Goal: Information Seeking & Learning: Find specific fact

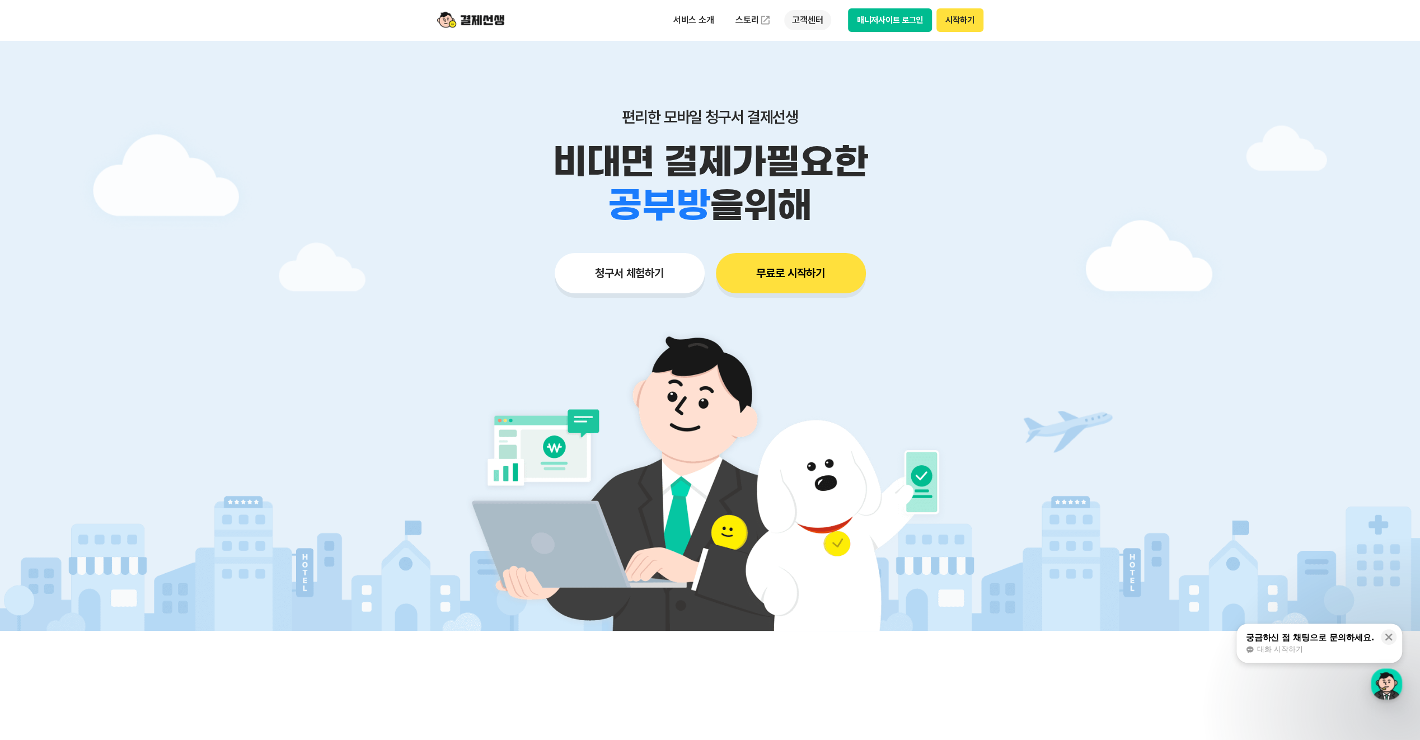
click at [807, 24] on p "고객센터" at bounding box center [807, 20] width 46 height 20
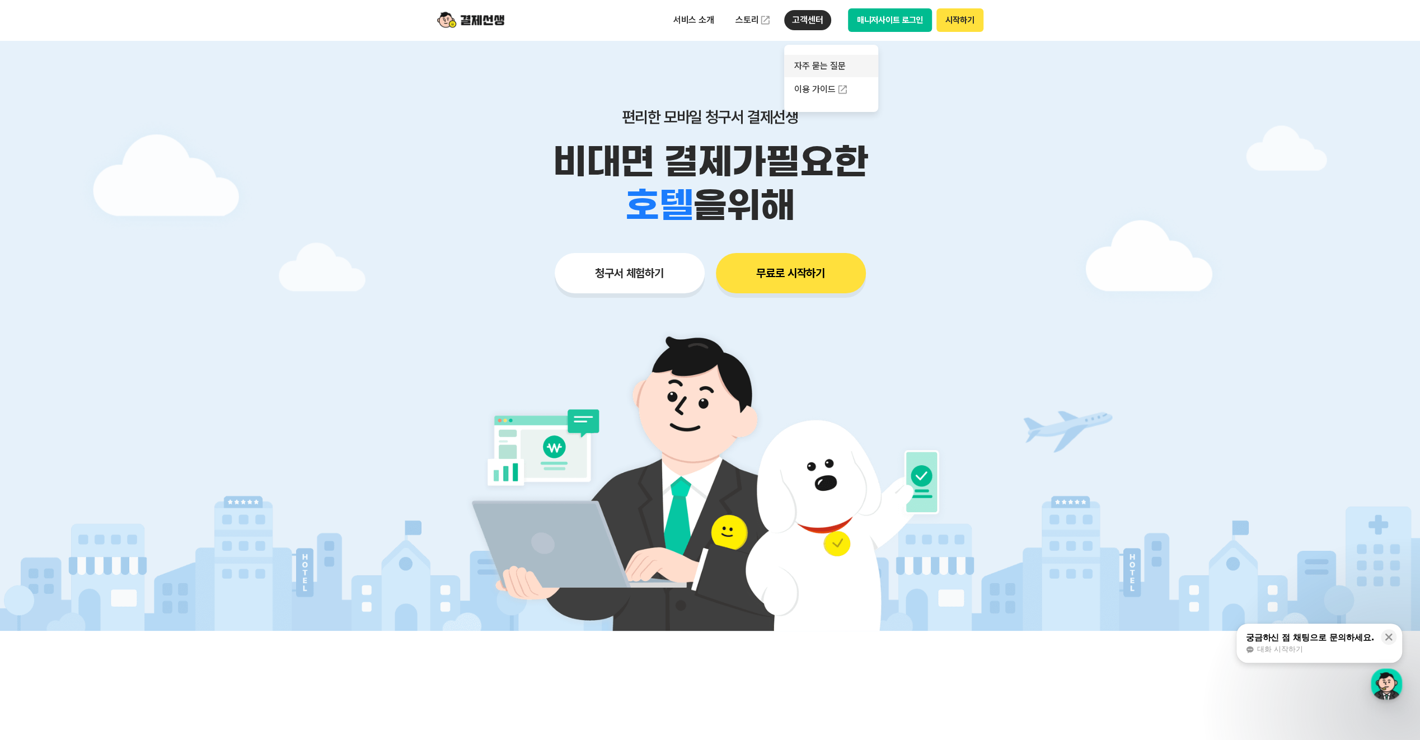
click at [814, 64] on link "자주 묻는 질문" at bounding box center [831, 66] width 94 height 22
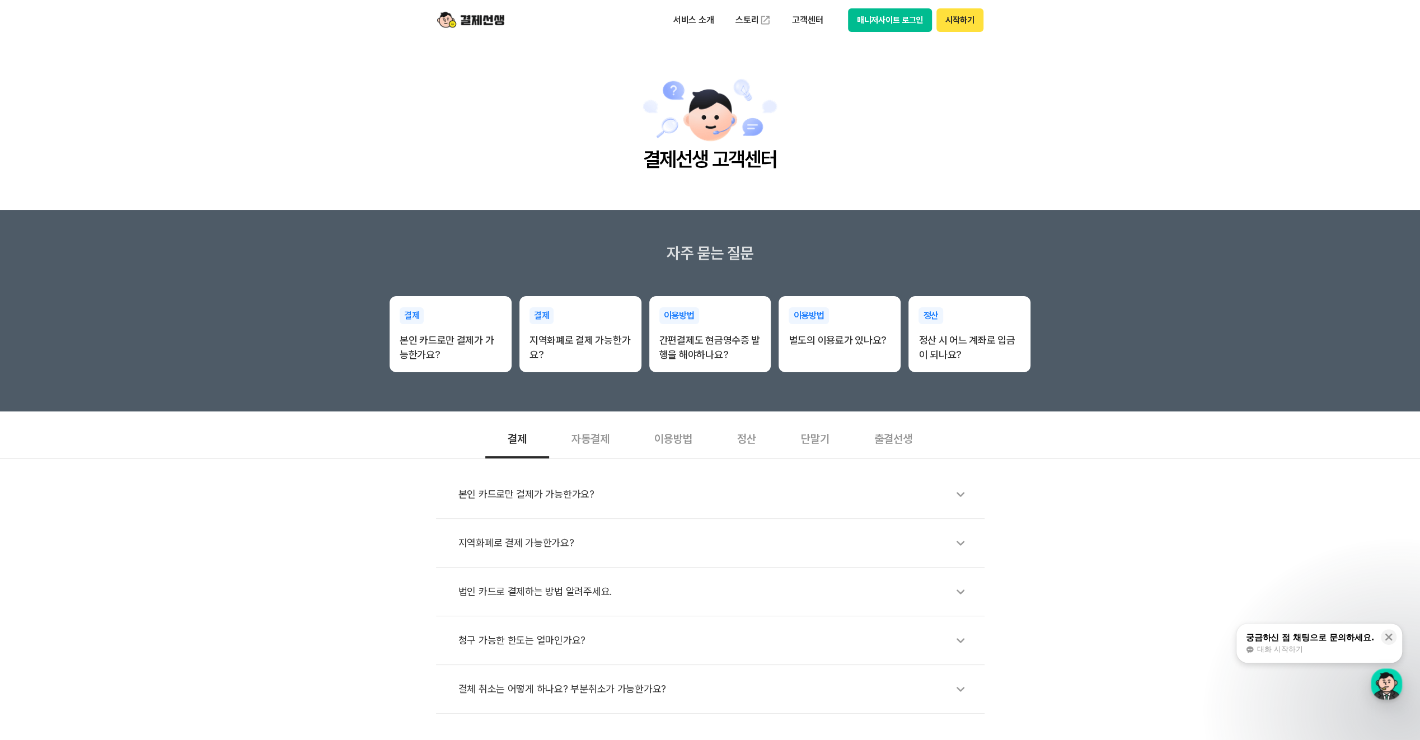
click at [750, 438] on div "정산" at bounding box center [747, 437] width 64 height 41
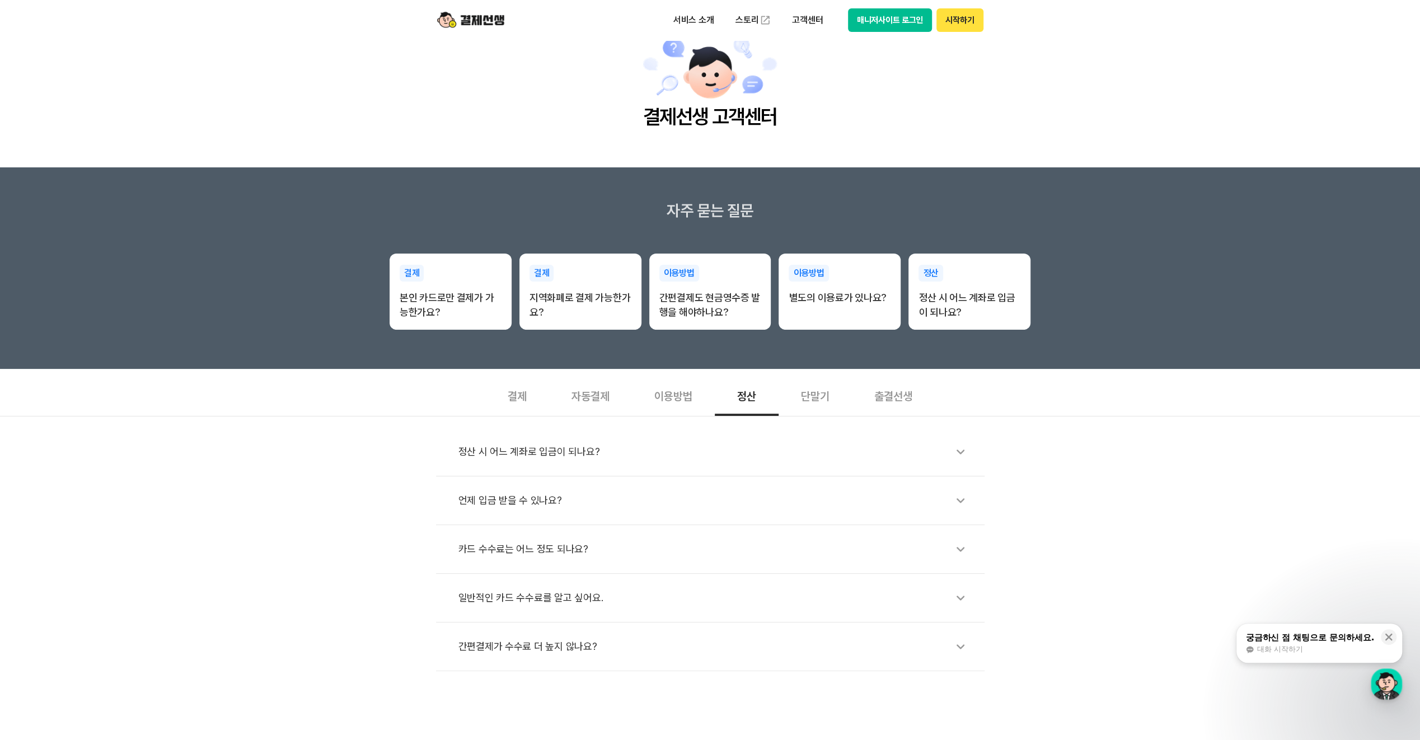
scroll to position [112, 0]
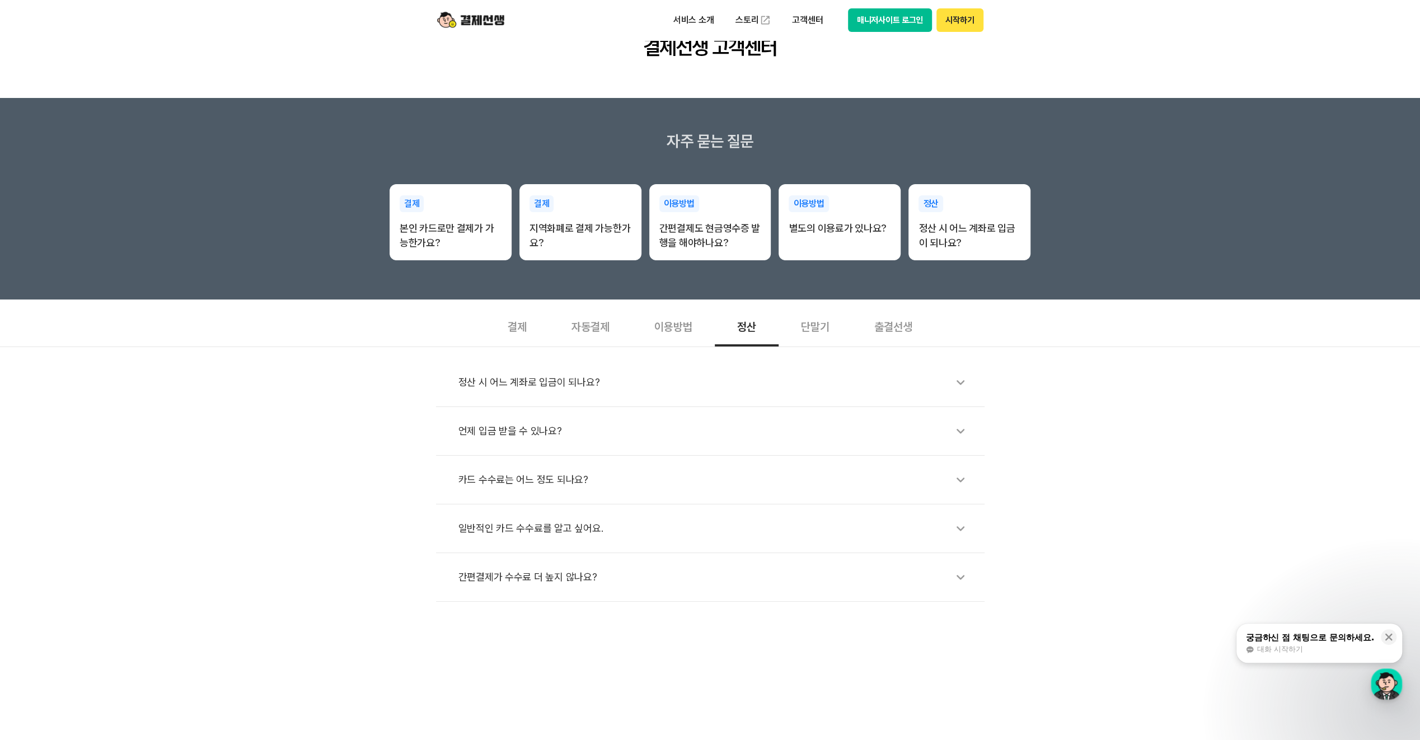
click at [1286, 642] on div "궁금하신 점 채팅으로 문의하세요." at bounding box center [1309, 637] width 129 height 11
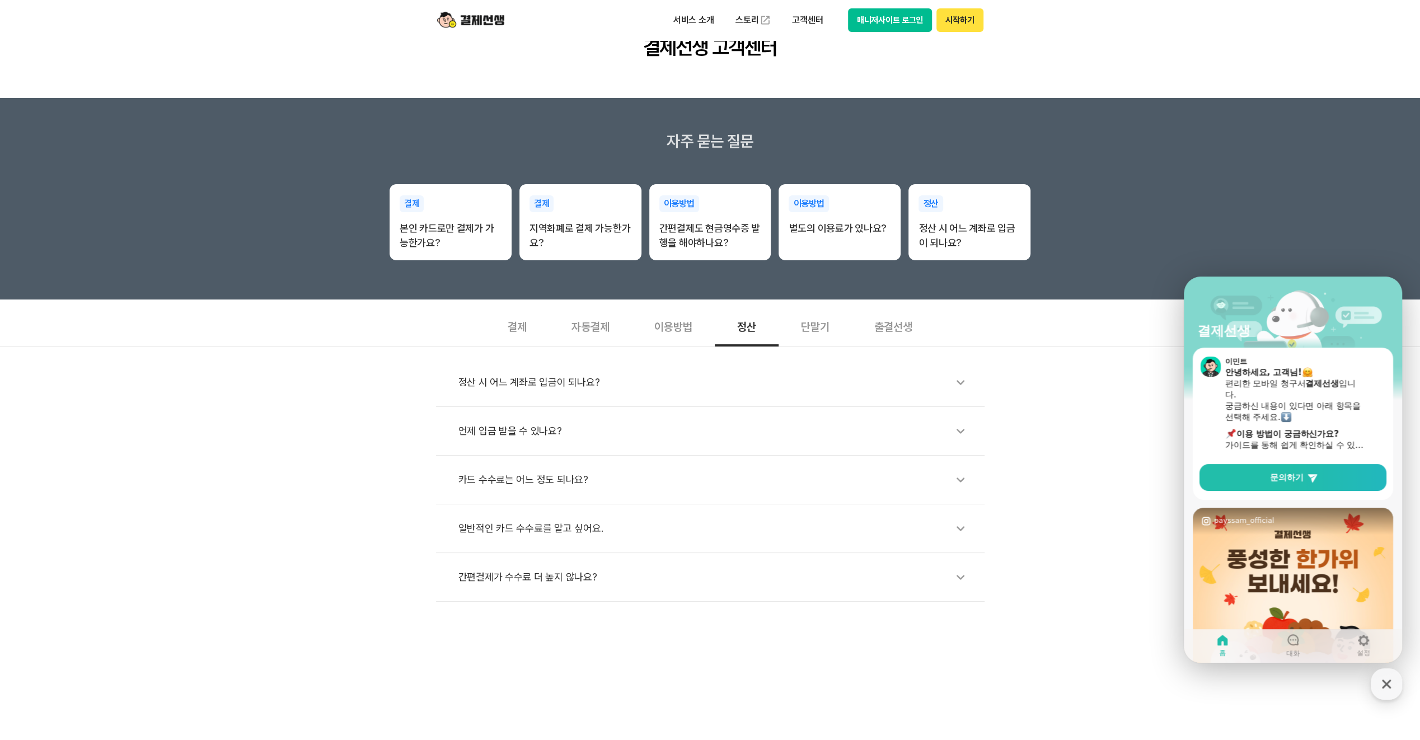
scroll to position [56, 0]
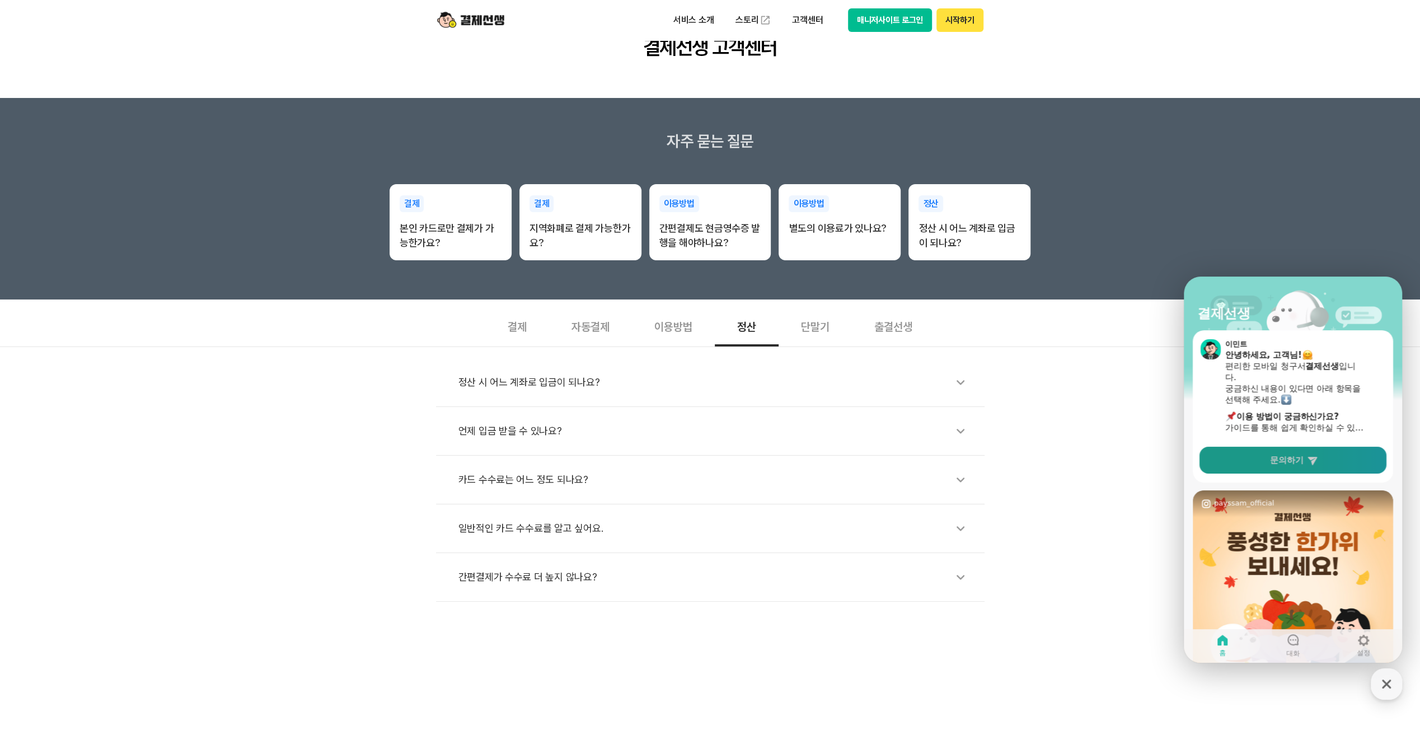
click at [1306, 459] on link "문의하기" at bounding box center [1292, 460] width 187 height 27
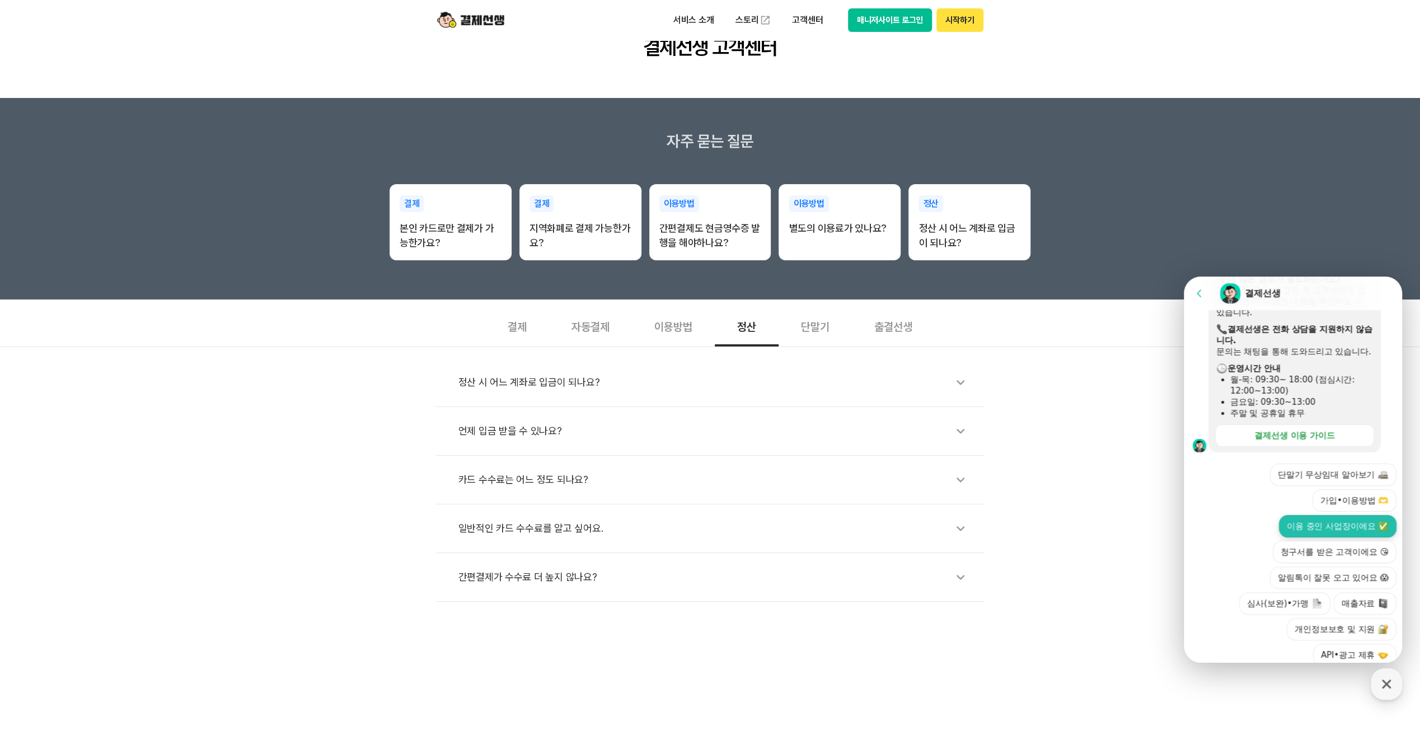
scroll to position [326, 0]
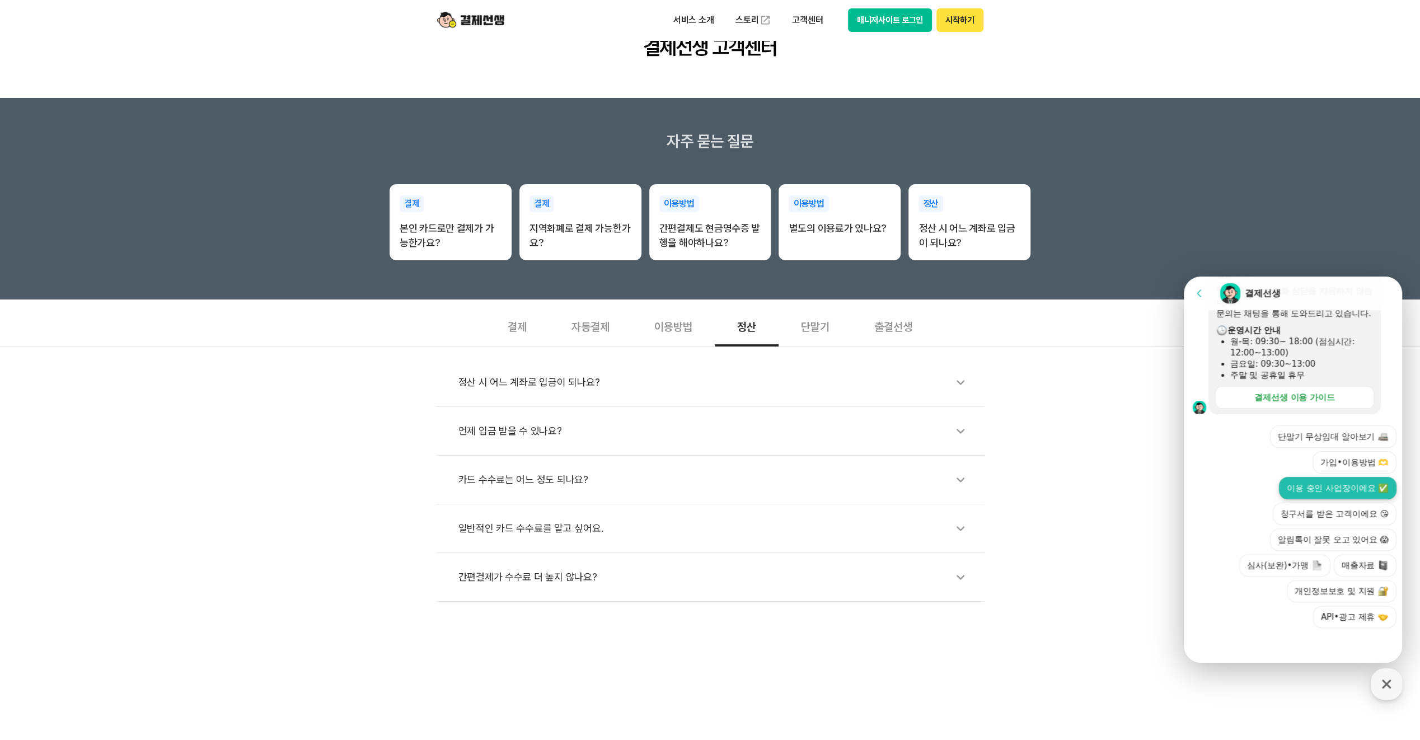
click at [1350, 487] on button "이용 중인 사업장이에요 ✅" at bounding box center [1338, 488] width 118 height 22
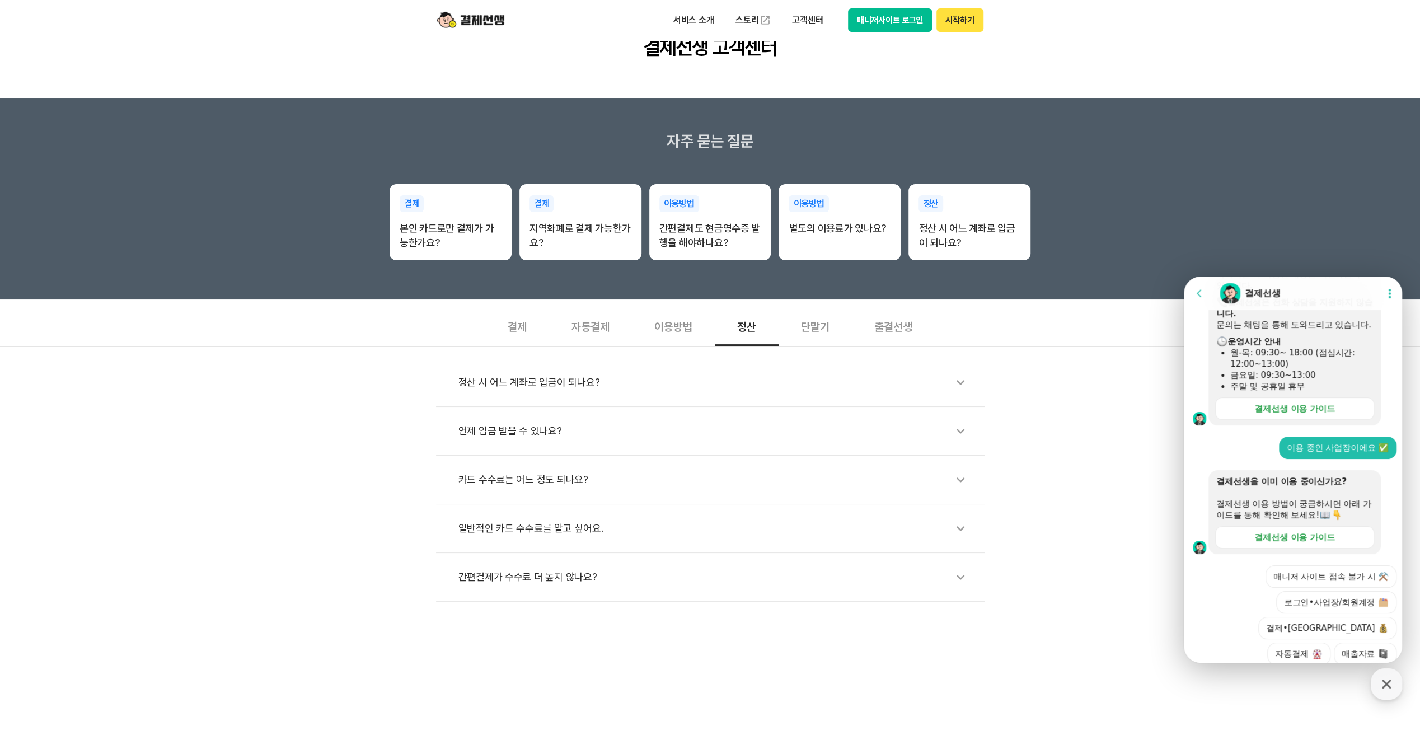
scroll to position [404, 0]
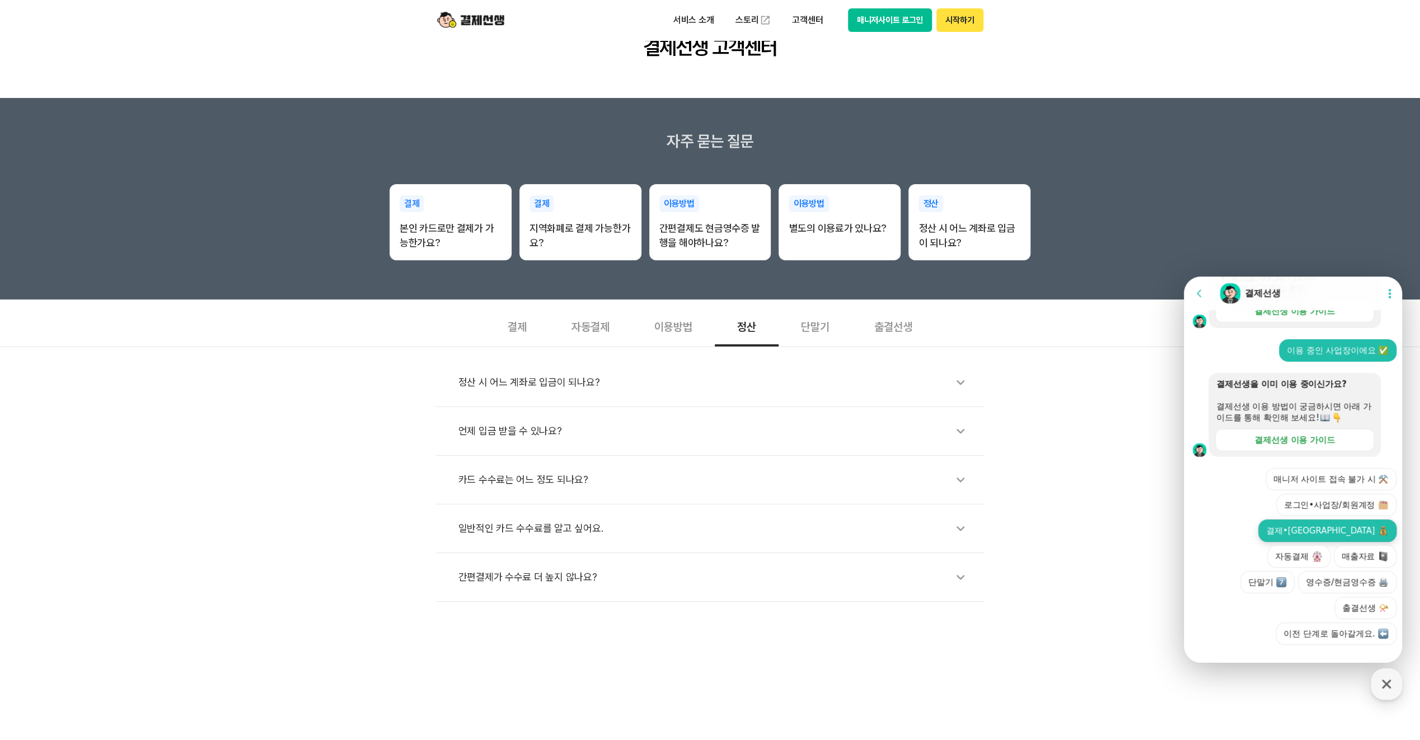
click at [1298, 541] on button "결제•정산" at bounding box center [1327, 530] width 138 height 22
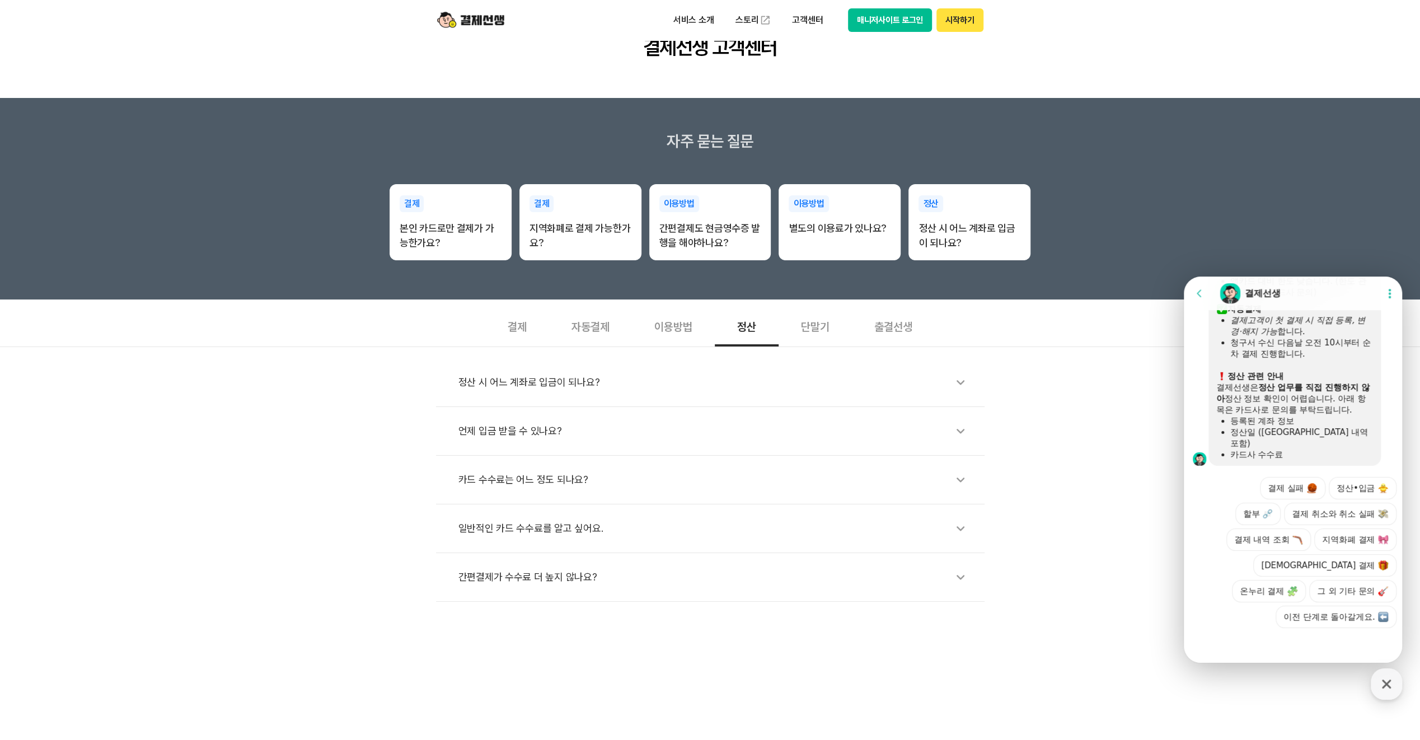
scroll to position [768, 0]
click at [1361, 494] on button "정산•입금" at bounding box center [1363, 488] width 68 height 22
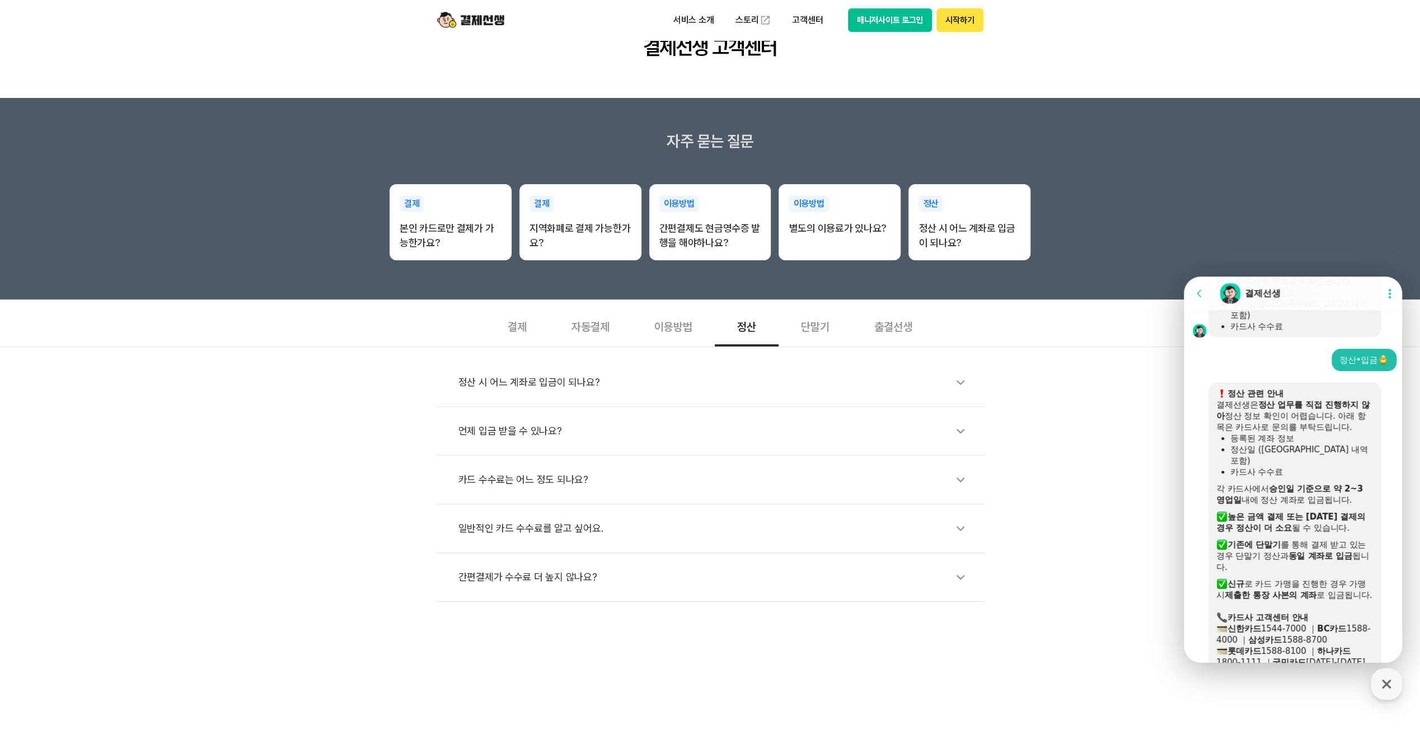
scroll to position [943, 0]
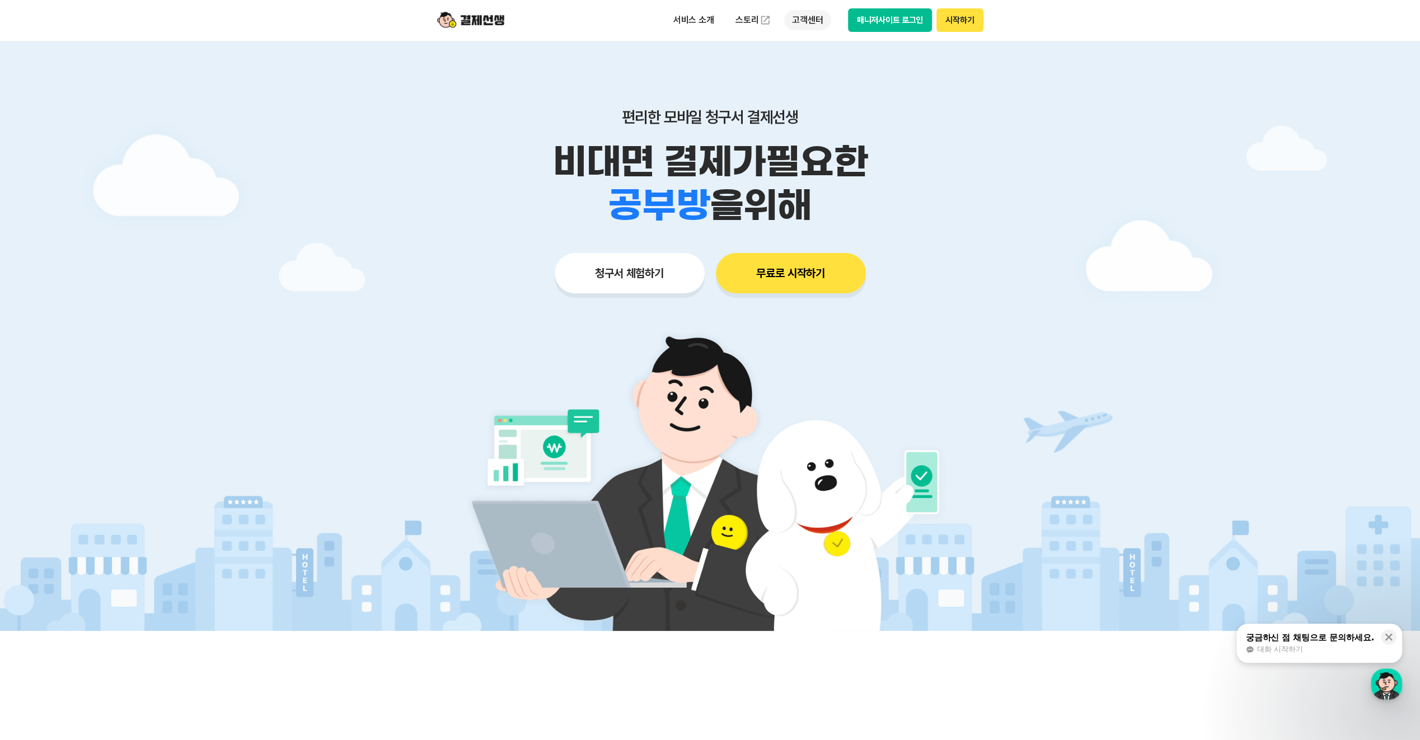
click at [816, 18] on p "고객센터" at bounding box center [807, 20] width 46 height 20
click at [817, 88] on link "이용 가이드" at bounding box center [831, 89] width 94 height 25
click at [810, 21] on p "고객센터" at bounding box center [807, 20] width 46 height 20
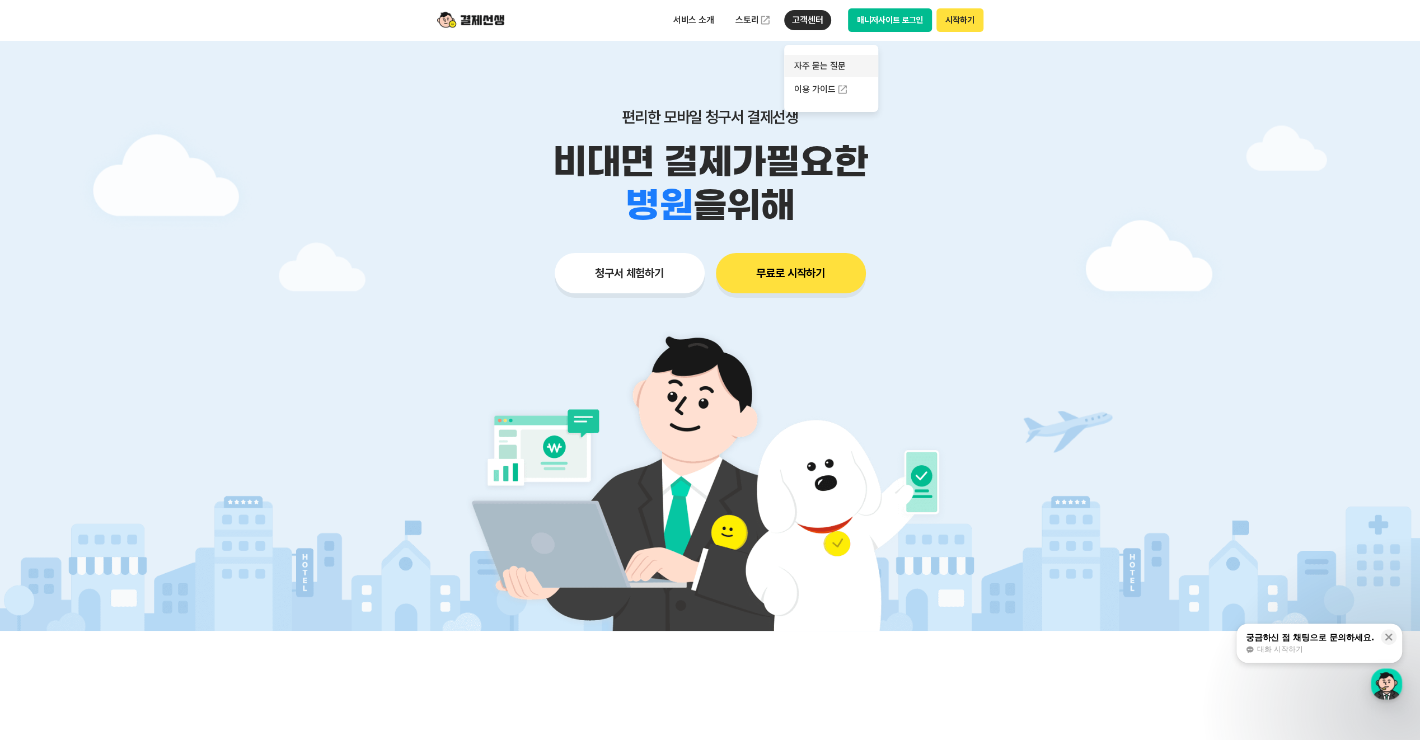
click at [818, 64] on link "자주 묻는 질문" at bounding box center [831, 66] width 94 height 22
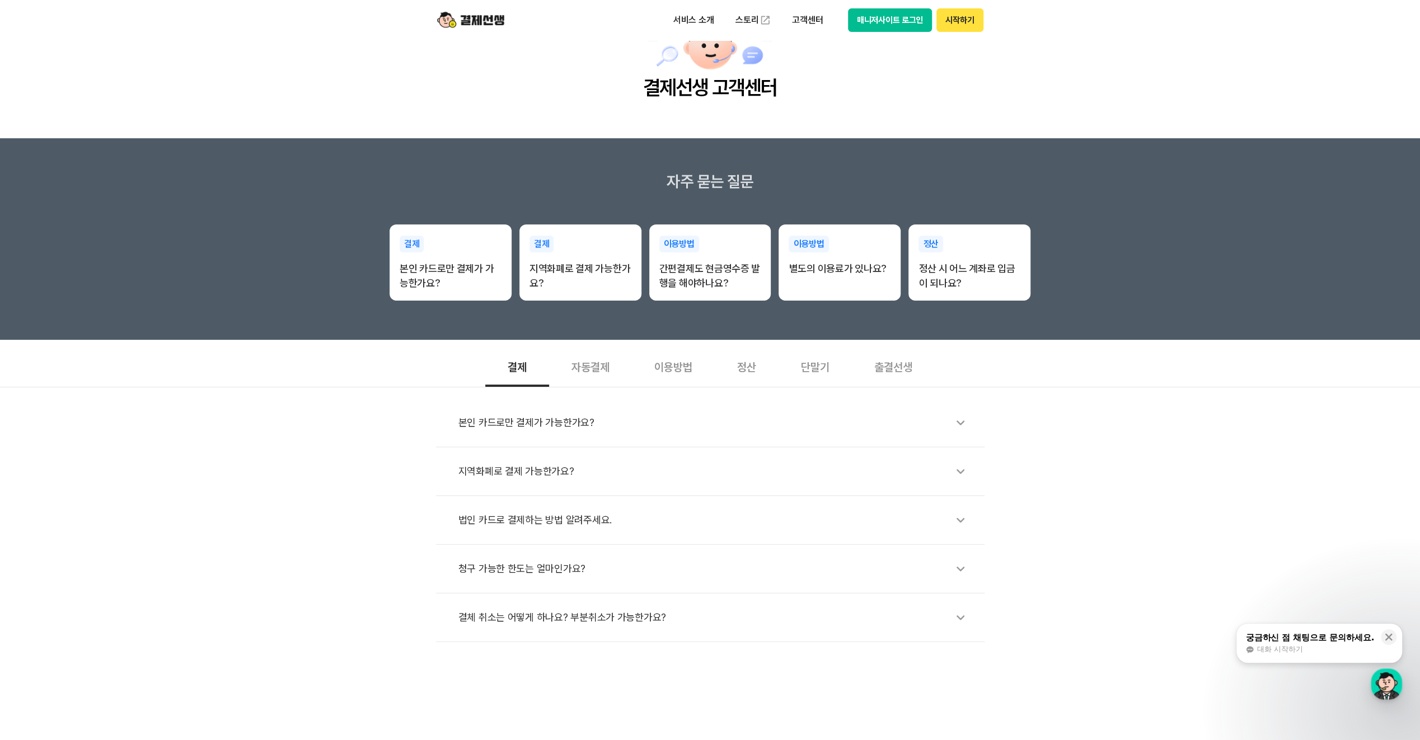
scroll to position [112, 0]
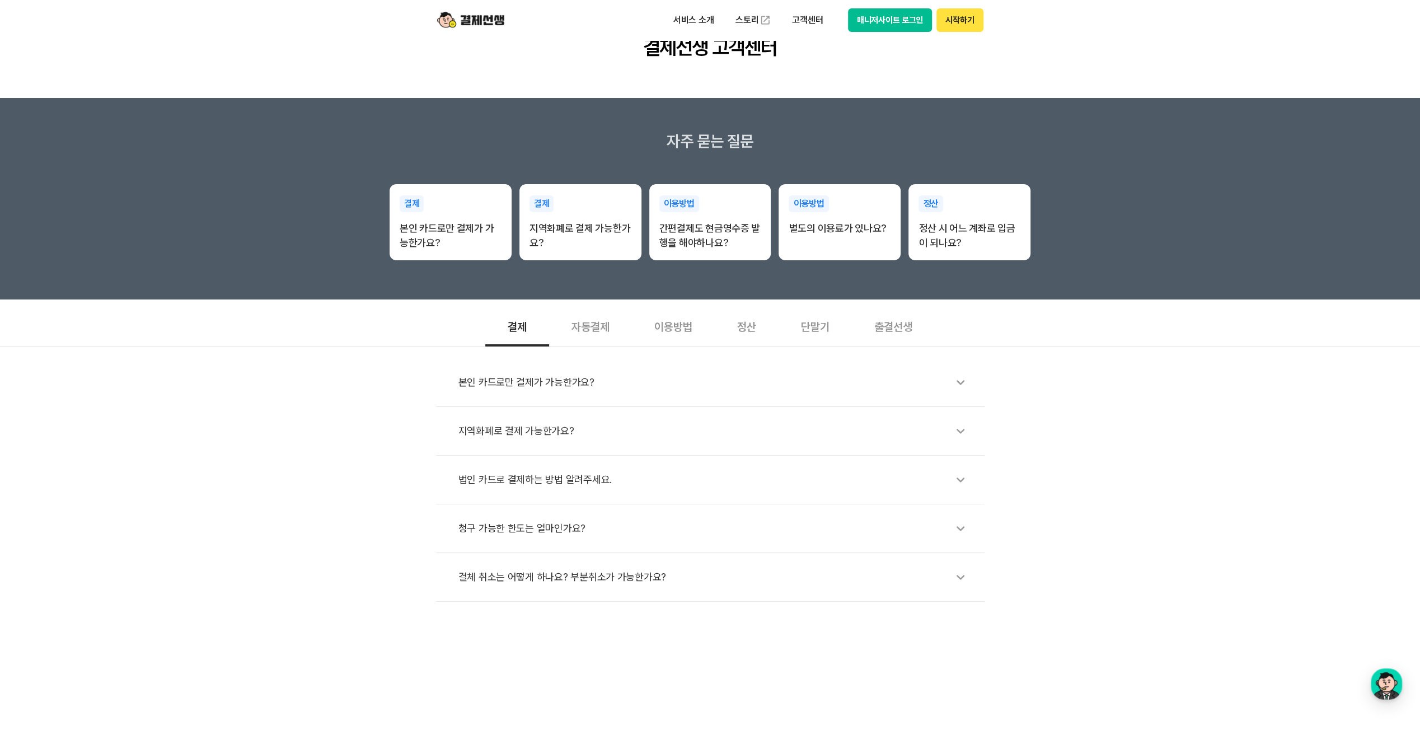
click at [740, 330] on div "정산" at bounding box center [747, 325] width 64 height 41
click at [510, 574] on div "간편결제가 수수료 더 높지 않나요?" at bounding box center [715, 577] width 515 height 26
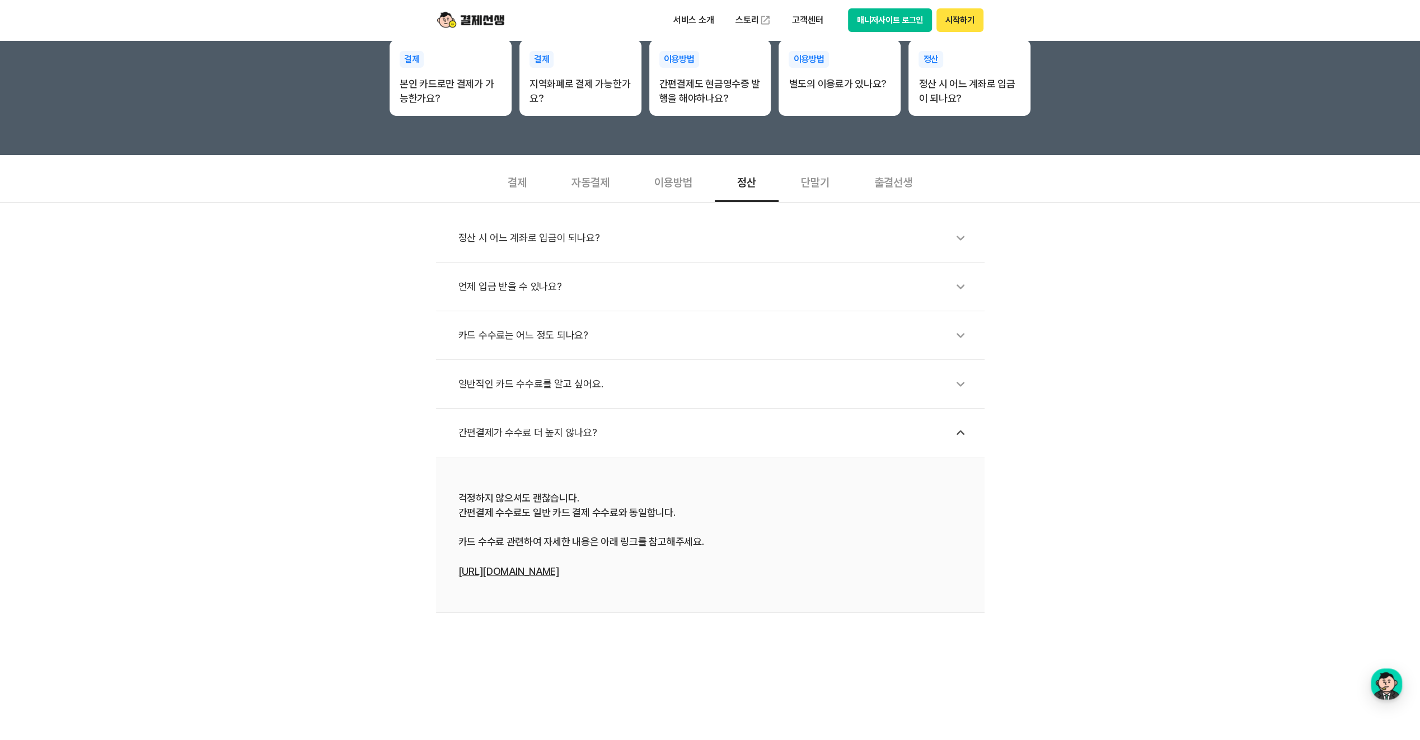
scroll to position [280, 0]
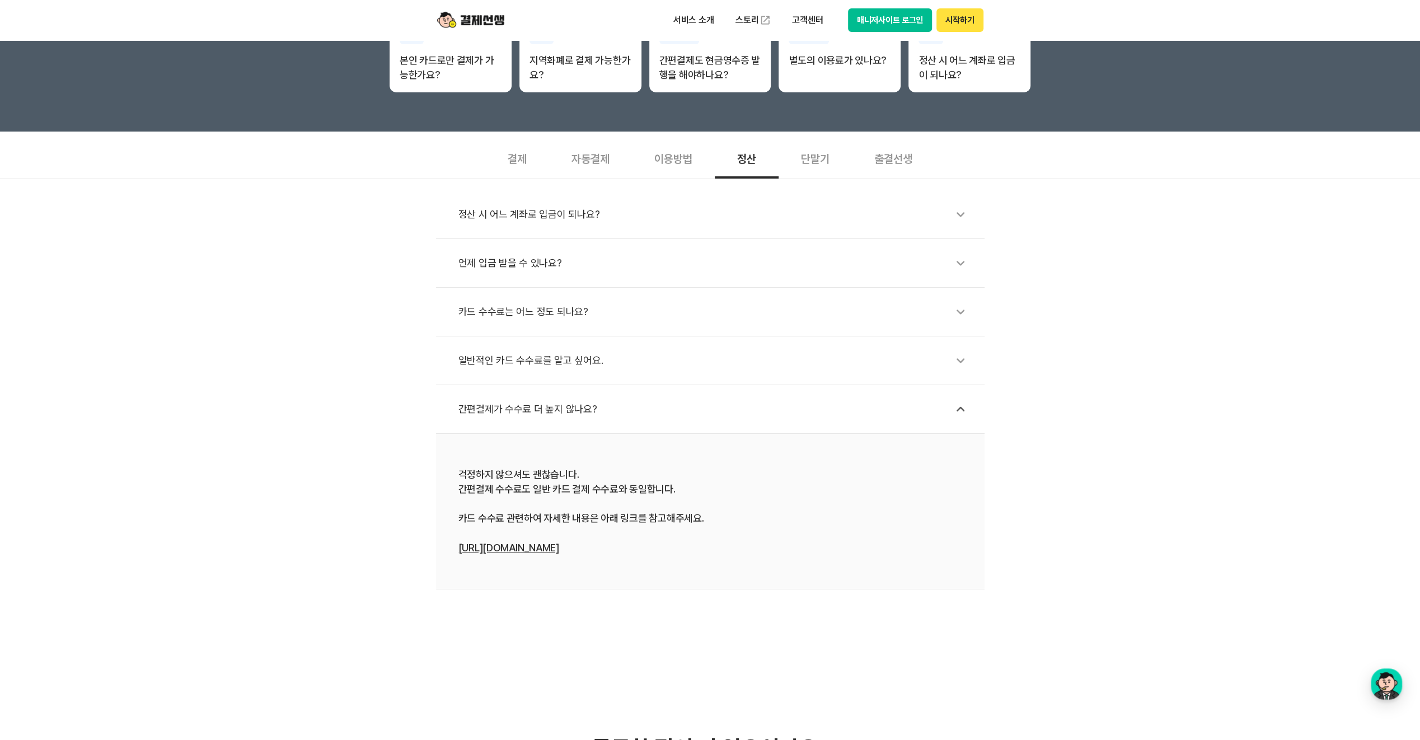
click at [507, 548] on link "[URL][DOMAIN_NAME]" at bounding box center [508, 548] width 101 height 12
